Goal: Task Accomplishment & Management: Manage account settings

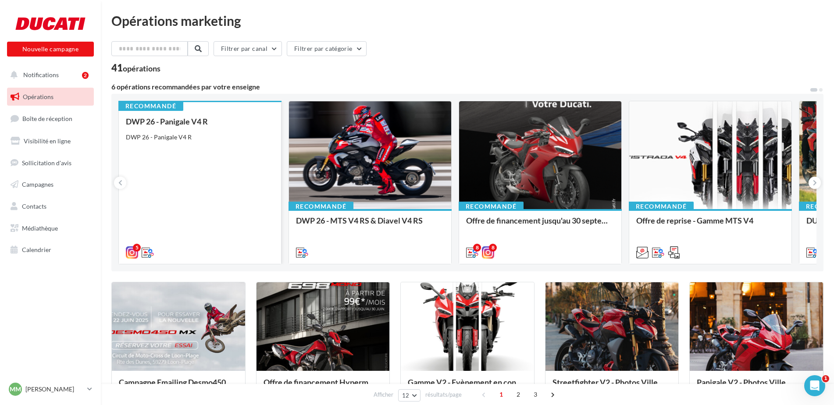
click at [194, 200] on div "DWP 26 - Panigale V4 R DWP 26 - Panigale V4 R" at bounding box center [200, 186] width 148 height 139
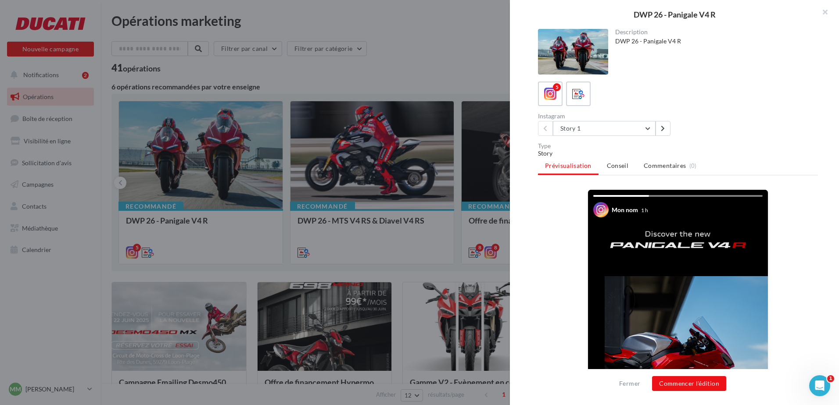
scroll to position [144, 0]
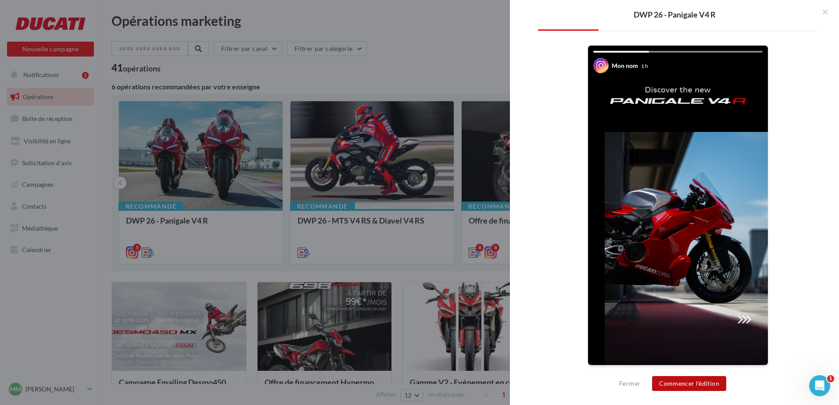
click at [691, 383] on button "Commencer l'édition" at bounding box center [689, 383] width 74 height 15
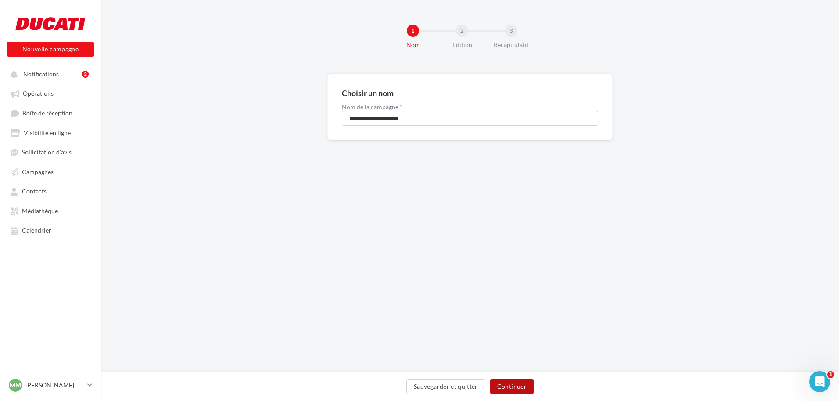
click at [523, 385] on button "Continuer" at bounding box center [511, 386] width 43 height 15
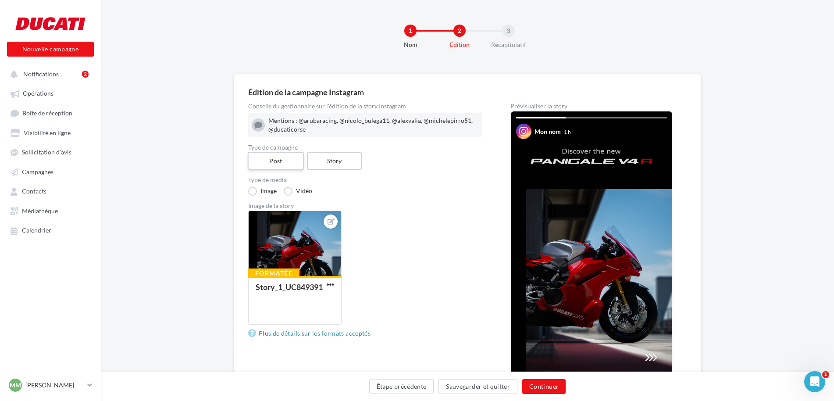
click at [276, 165] on label "Post" at bounding box center [276, 161] width 56 height 18
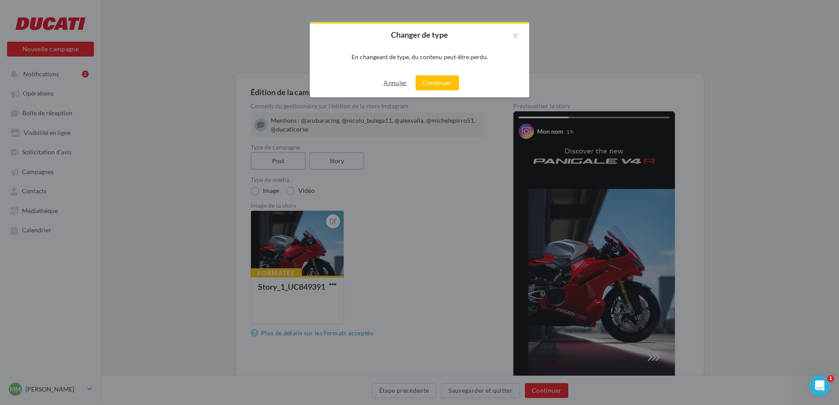
click at [405, 84] on button "Annuler" at bounding box center [395, 83] width 30 height 11
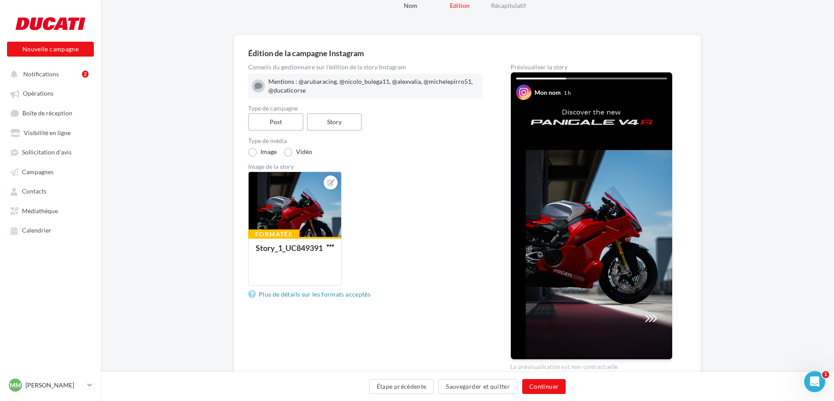
scroll to position [82, 0]
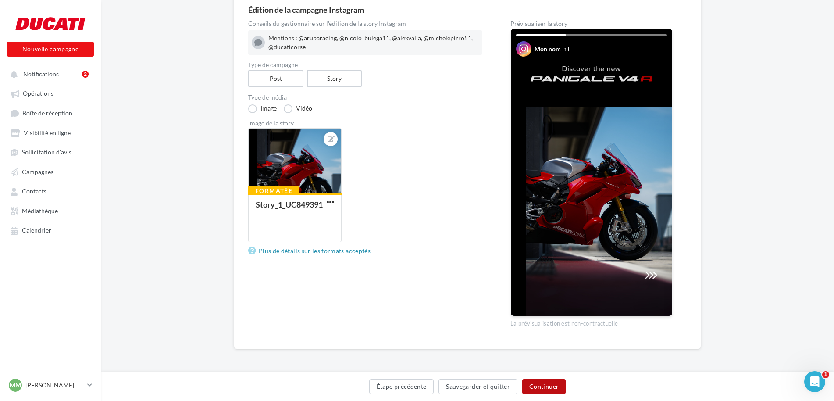
click at [556, 386] on button "Continuer" at bounding box center [544, 386] width 43 height 15
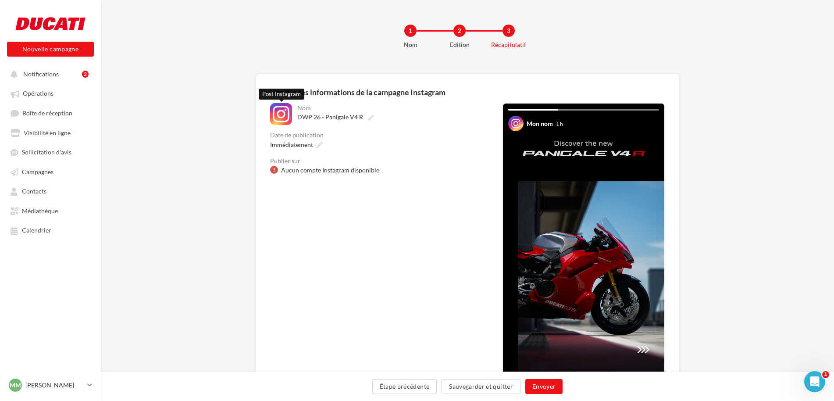
click at [271, 107] on div at bounding box center [281, 114] width 22 height 22
click at [301, 171] on div "Aucun compte Instagram disponible" at bounding box center [330, 170] width 98 height 9
click at [294, 167] on div "Aucun compte Instagram disponible" at bounding box center [330, 170] width 98 height 9
click at [50, 389] on p "[PERSON_NAME]" at bounding box center [54, 385] width 58 height 9
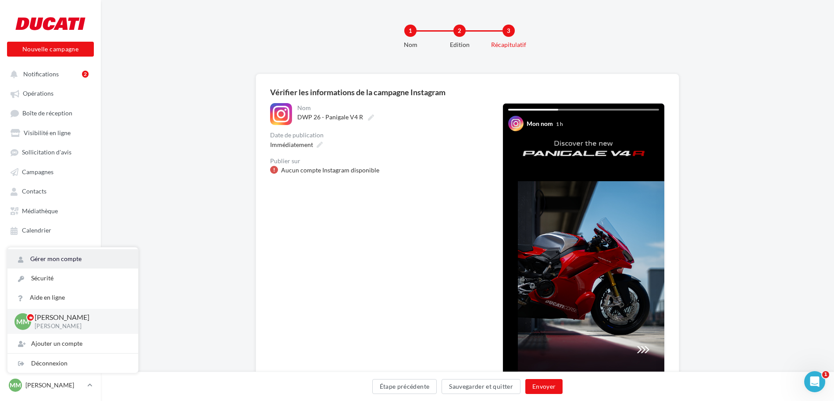
click at [71, 263] on link "Gérer mon compte" at bounding box center [72, 258] width 131 height 19
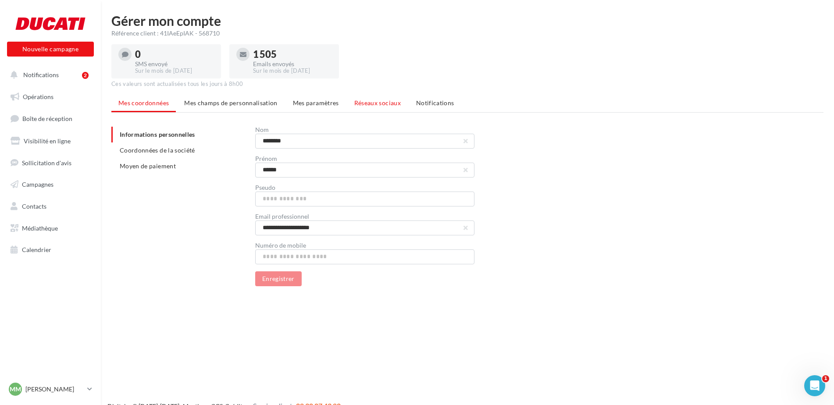
click at [355, 104] on span "Réseaux sociaux" at bounding box center [378, 102] width 47 height 7
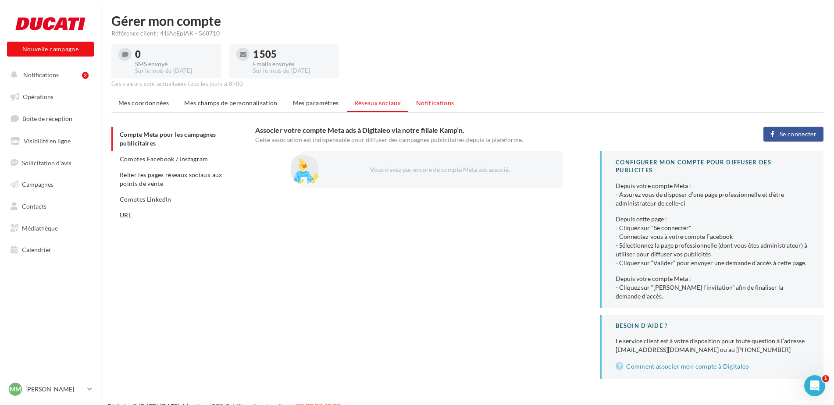
click at [426, 102] on span "Notifications" at bounding box center [435, 102] width 38 height 7
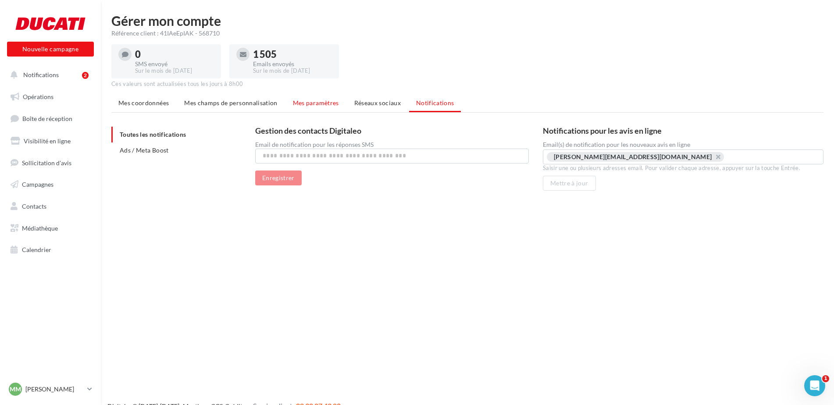
click at [314, 100] on span "Mes paramètres" at bounding box center [316, 102] width 46 height 7
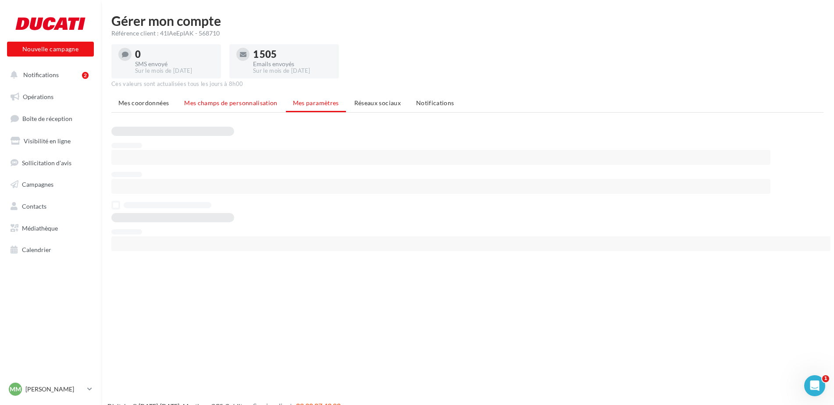
click at [259, 103] on span "Mes champs de personnalisation" at bounding box center [230, 102] width 93 height 7
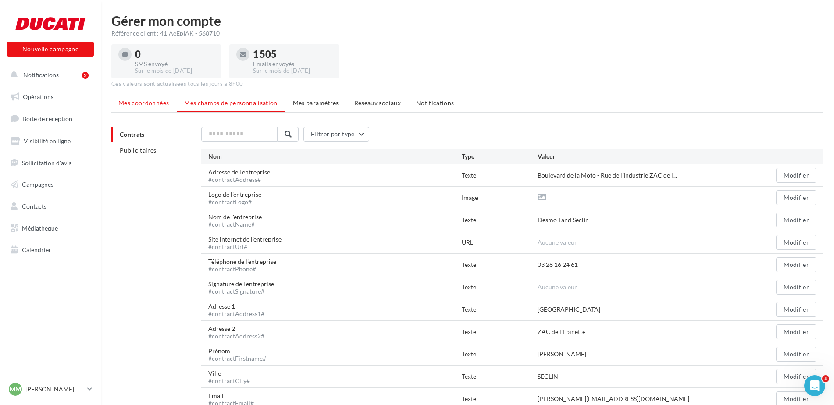
click at [154, 100] on span "Mes coordonnées" at bounding box center [143, 102] width 50 height 7
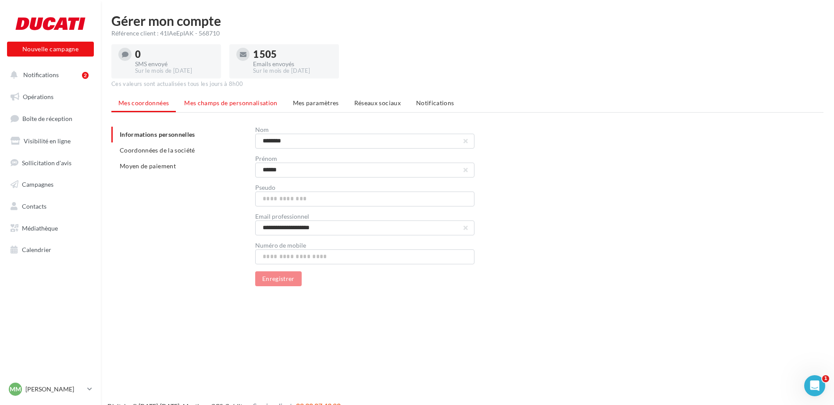
click at [259, 106] on span "Mes champs de personnalisation" at bounding box center [230, 102] width 93 height 7
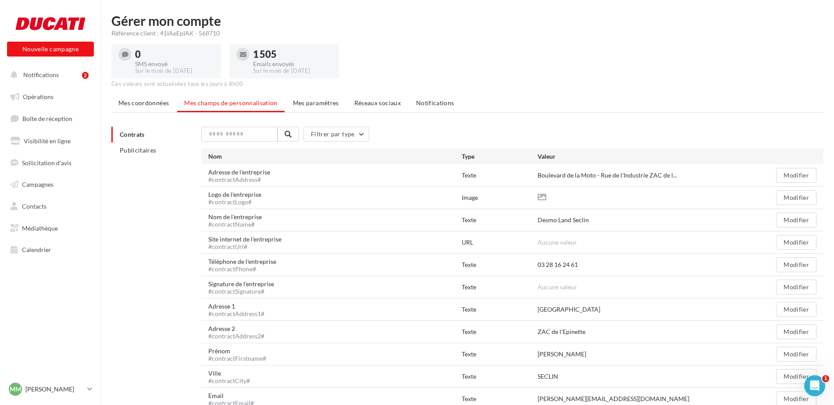
click at [332, 114] on div "Mes coordonnées Mes champs de personnalisation Mes paramètres Réseaux sociaux N…" at bounding box center [467, 297] width 713 height 405
click at [305, 94] on div "Gérer mon compte Référence client : 41IAeEpIAK - 568710 0 SMS envoyé Sur le moi…" at bounding box center [468, 264] width 734 height 500
click at [321, 100] on span "Mes paramètres" at bounding box center [316, 102] width 46 height 7
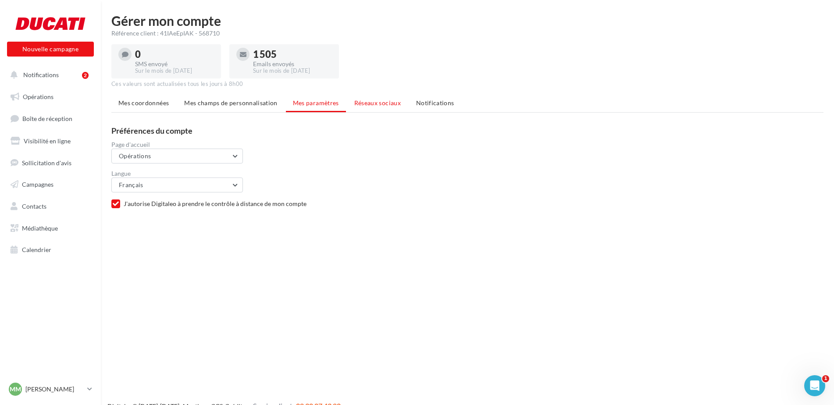
click at [371, 100] on span "Réseaux sociaux" at bounding box center [378, 102] width 47 height 7
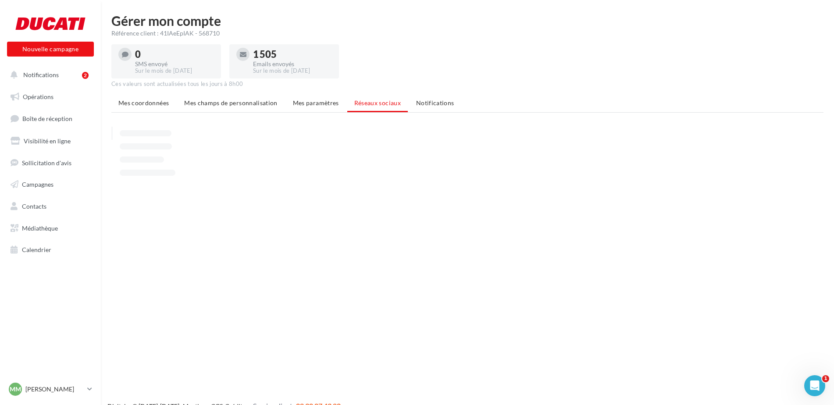
click at [323, 100] on span "Mes paramètres" at bounding box center [316, 102] width 46 height 7
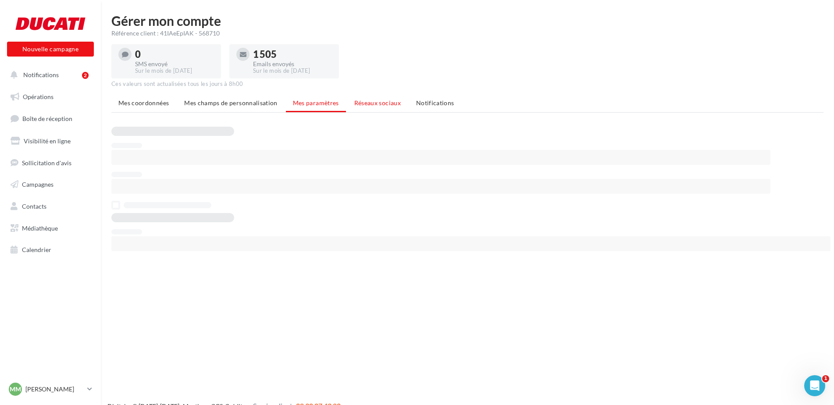
click at [368, 100] on span "Réseaux sociaux" at bounding box center [378, 102] width 47 height 7
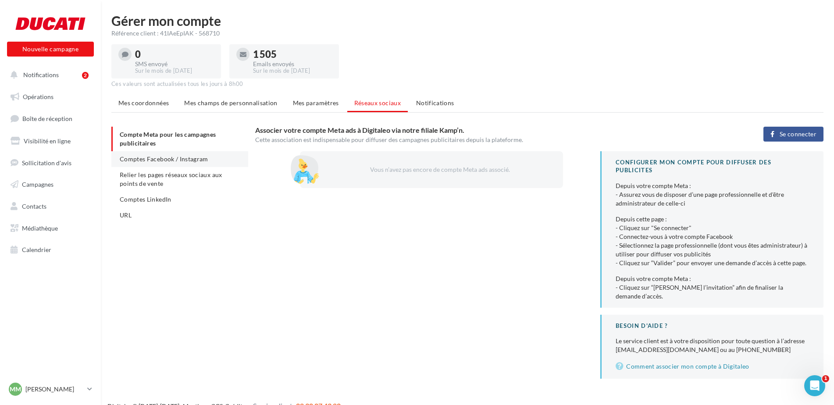
click at [166, 158] on span "Comptes Facebook / Instagram" at bounding box center [164, 158] width 89 height 7
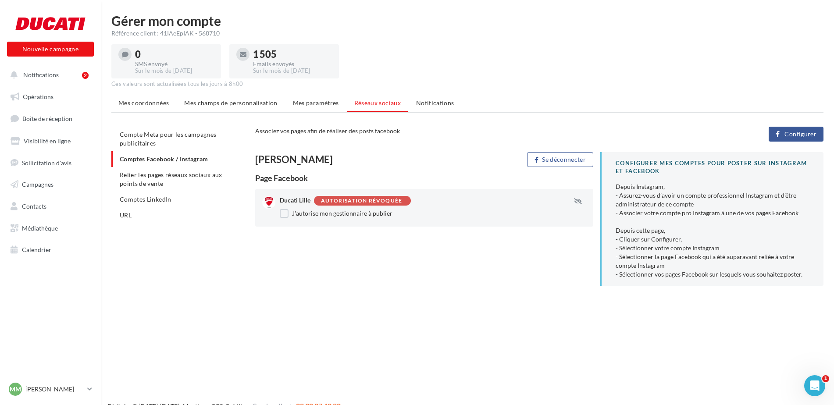
click at [811, 127] on button "Configurer" at bounding box center [796, 134] width 55 height 15
click at [138, 170] on li "Relier les pages réseaux sociaux aux points de vente" at bounding box center [179, 179] width 137 height 25
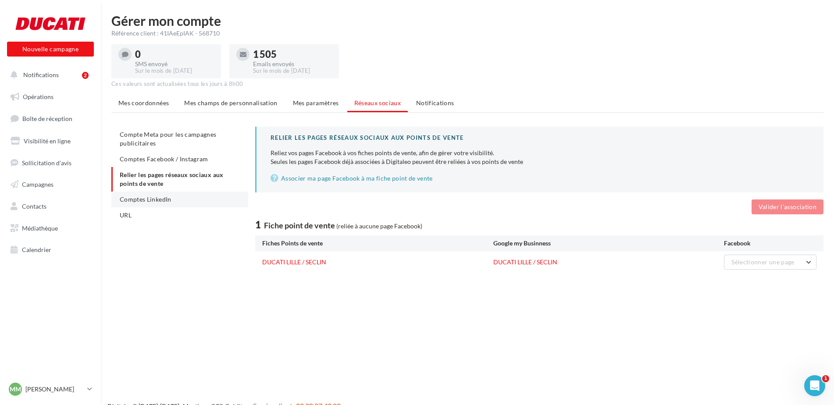
click at [153, 202] on span "Comptes LinkedIn" at bounding box center [146, 199] width 52 height 7
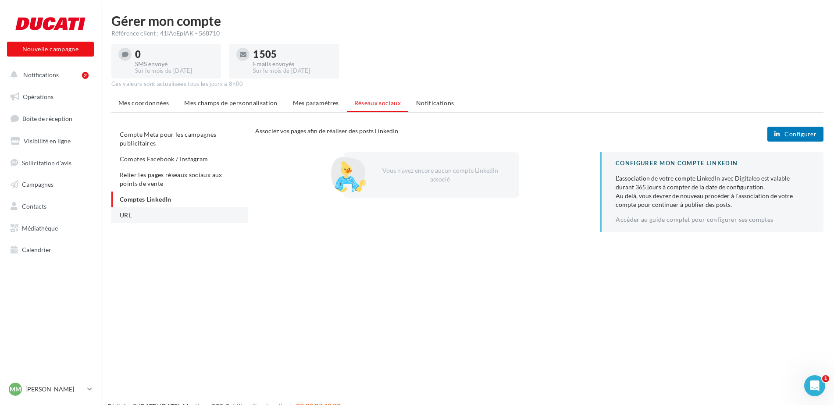
click at [139, 211] on li "URL" at bounding box center [179, 216] width 137 height 16
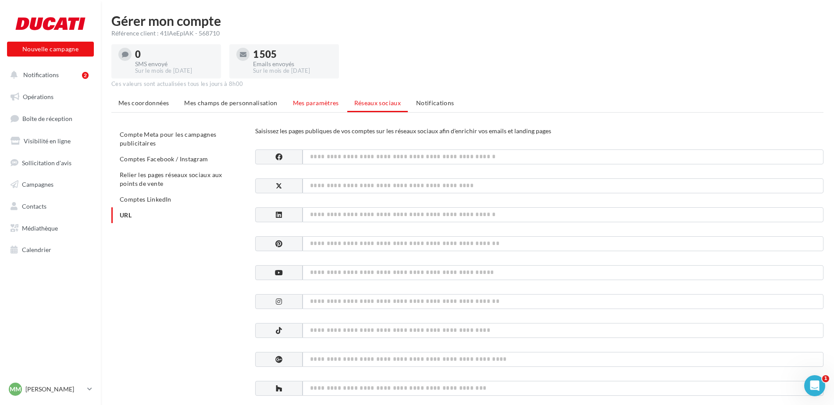
click at [312, 107] on li "Mes paramètres" at bounding box center [316, 103] width 60 height 16
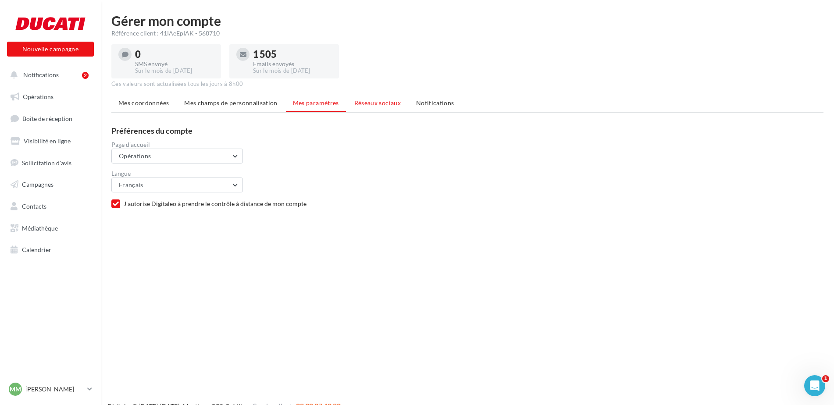
click at [398, 102] on span "Réseaux sociaux" at bounding box center [378, 102] width 47 height 7
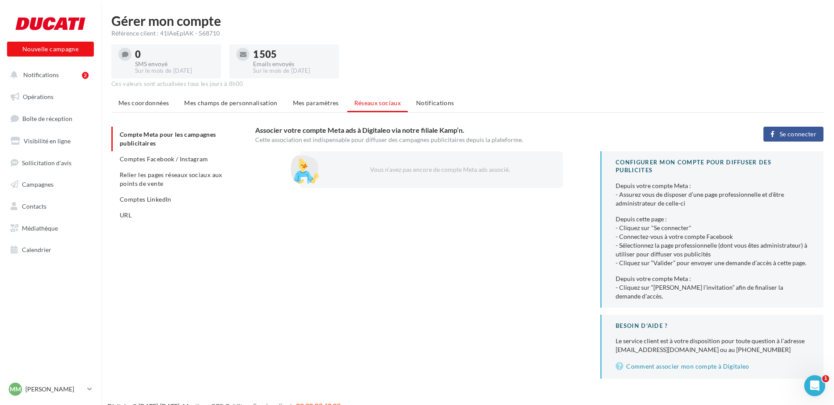
click at [354, 137] on div "Cette association est indispensable pour diffuser des campagnes publicitaires d…" at bounding box center [482, 140] width 454 height 9
click at [779, 129] on button "Se connecter" at bounding box center [794, 134] width 60 height 15
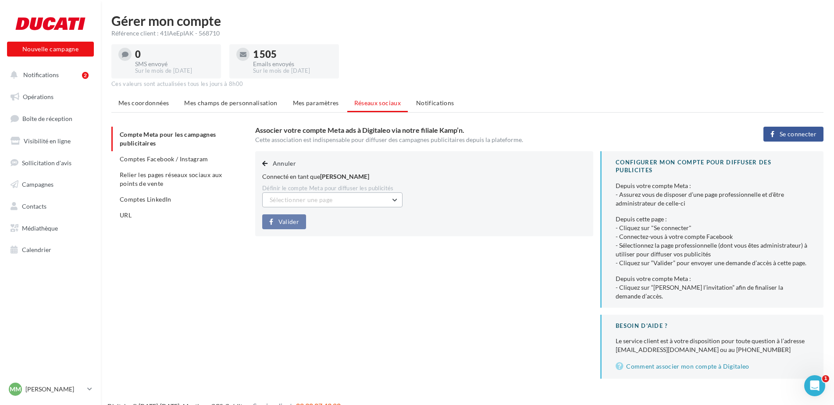
click at [342, 200] on button "Sélectionner une page" at bounding box center [332, 200] width 140 height 15
click at [317, 220] on button "Ducati Lille" at bounding box center [332, 222] width 140 height 23
click at [296, 272] on div "Annuler Connecté en tant que [PERSON_NAME] Définir le compte Meta pour diffuser…" at bounding box center [543, 265] width 576 height 228
click at [279, 161] on span "Annuler" at bounding box center [284, 163] width 23 height 7
click at [281, 159] on button "Annuler" at bounding box center [280, 163] width 37 height 11
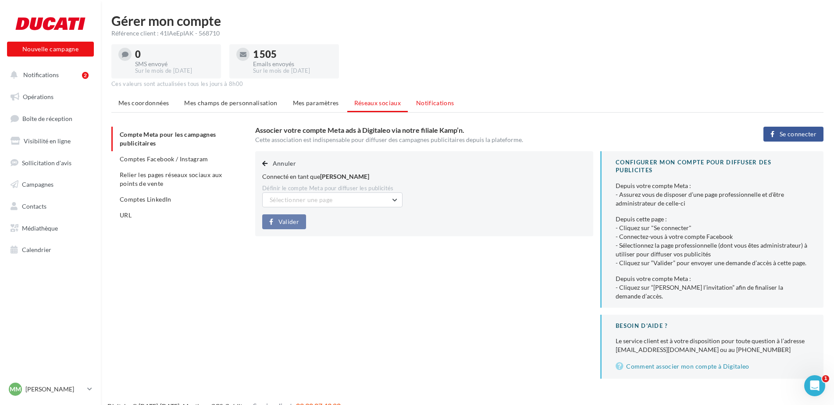
click at [445, 102] on span "Notifications" at bounding box center [435, 102] width 38 height 7
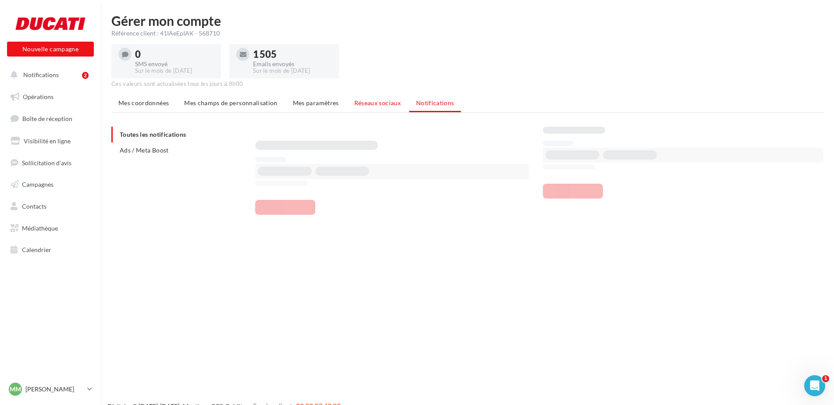
click at [398, 101] on span "Réseaux sociaux" at bounding box center [378, 102] width 47 height 7
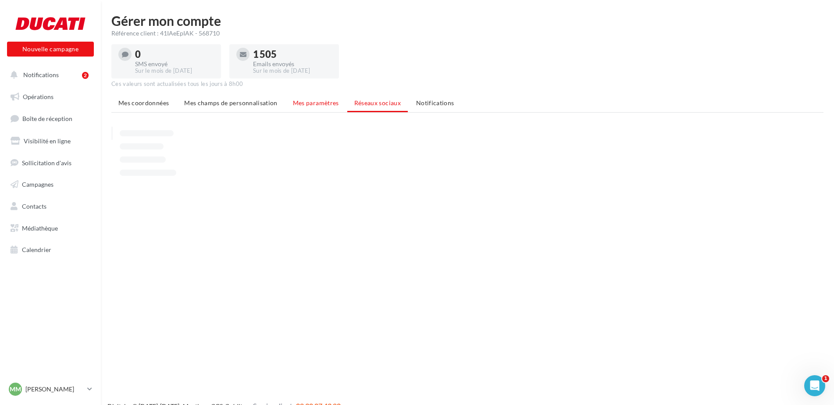
click at [342, 100] on li "Mes paramètres" at bounding box center [316, 103] width 60 height 16
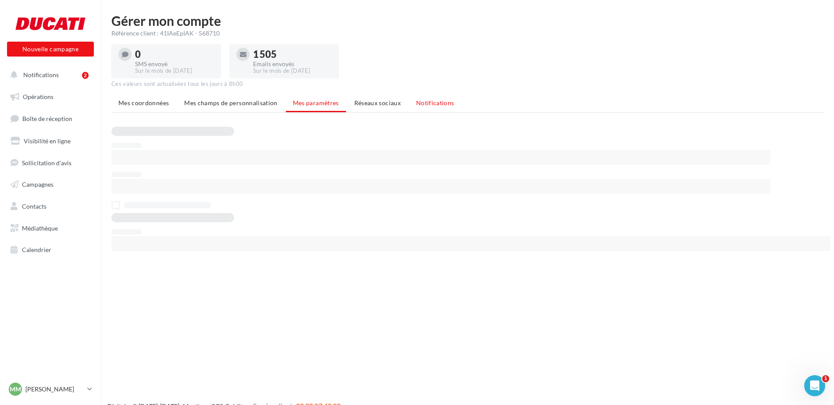
click at [415, 100] on li "Notifications" at bounding box center [435, 103] width 52 height 16
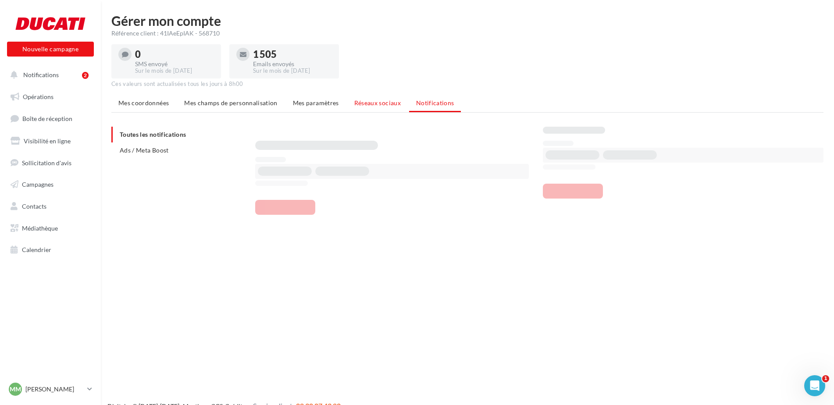
click at [396, 99] on span "Réseaux sociaux" at bounding box center [378, 102] width 47 height 7
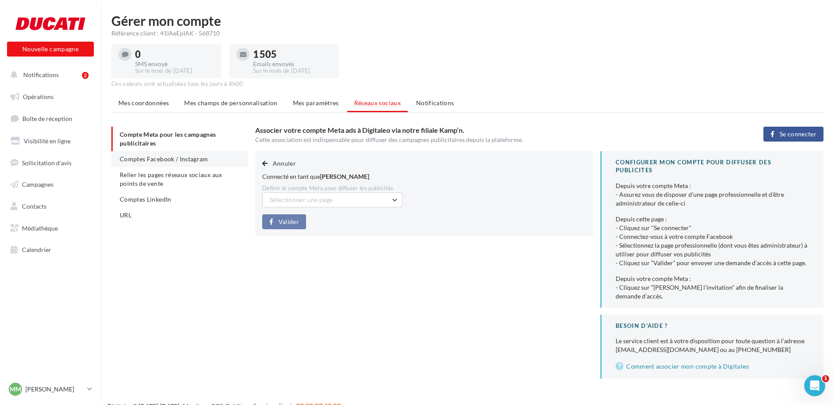
click at [171, 158] on span "Comptes Facebook / Instagram" at bounding box center [164, 158] width 89 height 7
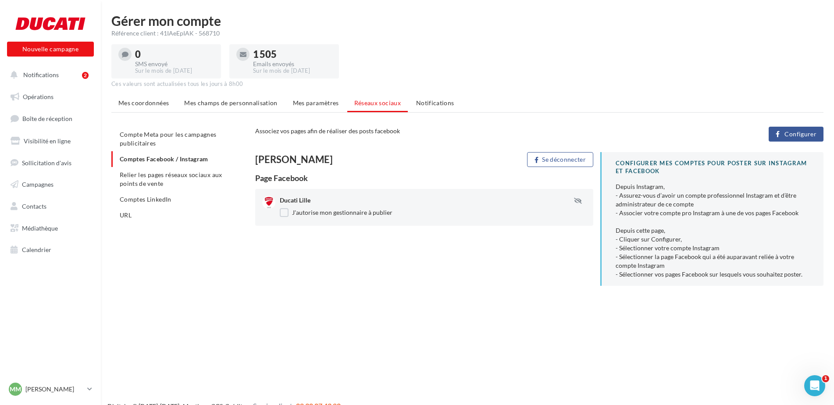
click at [312, 175] on div "Page Facebook" at bounding box center [424, 178] width 338 height 8
click at [539, 251] on div "[PERSON_NAME] Se déconnecter Page Facebook Ducati Lille J'autorise mon gestionn…" at bounding box center [543, 222] width 576 height 141
click at [542, 259] on div "[PERSON_NAME] Se déconnecter Page Facebook Ducati Lille J'autorise mon gestionn…" at bounding box center [543, 222] width 576 height 141
click at [535, 222] on div "Ducati Lille J'autorise mon gestionnaire à publier" at bounding box center [424, 207] width 338 height 37
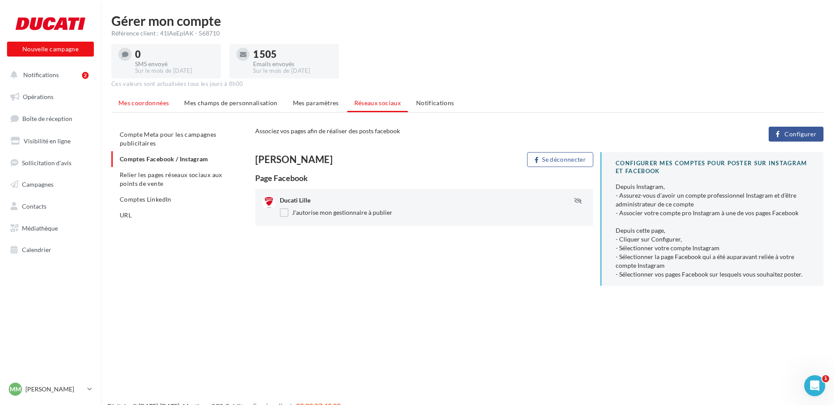
click at [125, 102] on span "Mes coordonnées" at bounding box center [143, 102] width 50 height 7
